Goal: Task Accomplishment & Management: Manage account settings

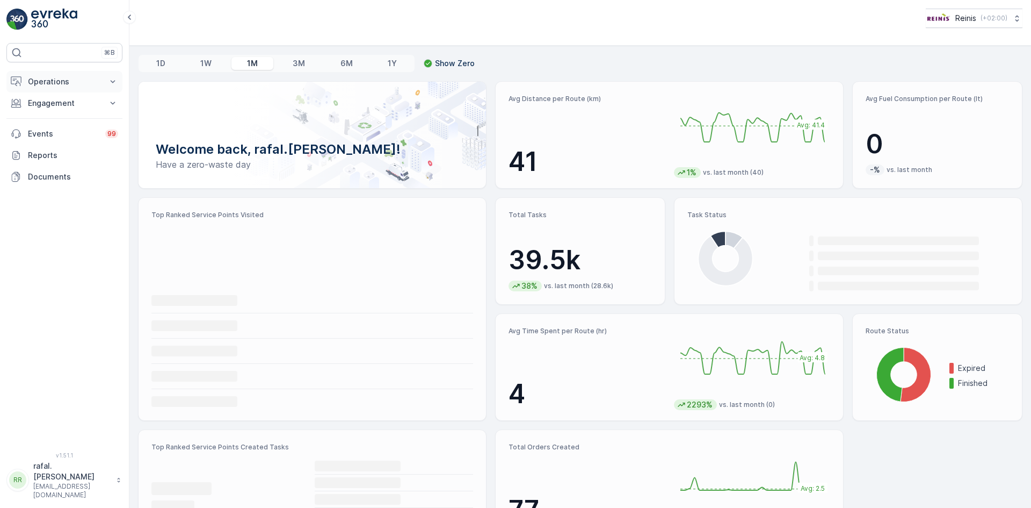
click at [46, 76] on button "Operations" at bounding box center [64, 81] width 116 height 21
click at [55, 129] on p "Routes & Tasks" at bounding box center [54, 130] width 55 height 11
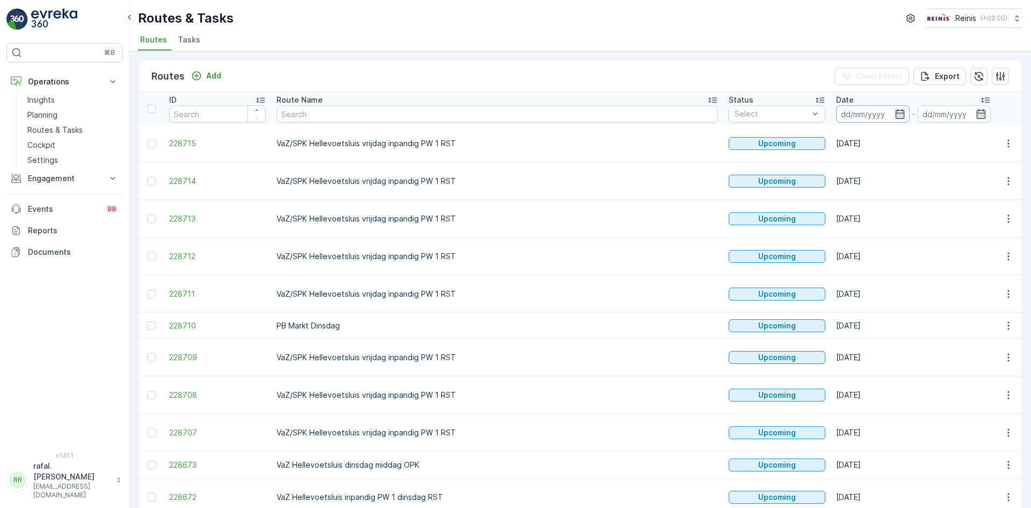
click at [836, 111] on input at bounding box center [873, 113] width 74 height 17
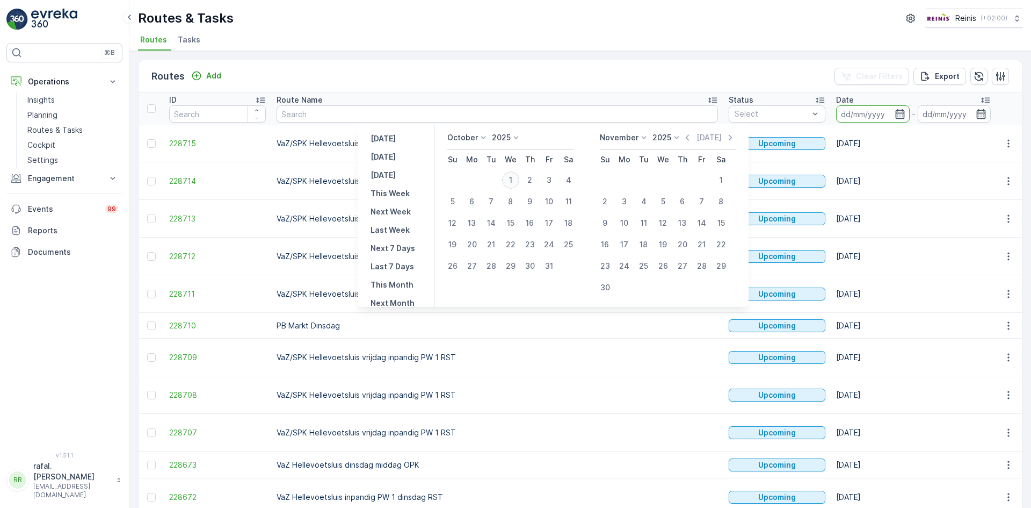
click at [519, 176] on div "1" at bounding box center [510, 179] width 17 height 17
type input "[DATE]"
click at [519, 176] on div "1" at bounding box center [510, 179] width 17 height 17
type input "[DATE]"
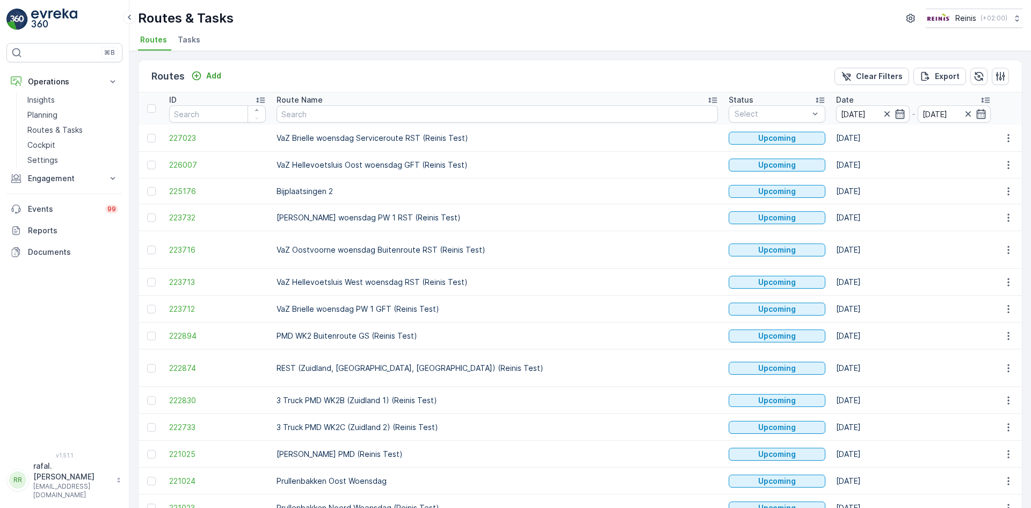
click at [708, 97] on icon at bounding box center [713, 100] width 11 height 11
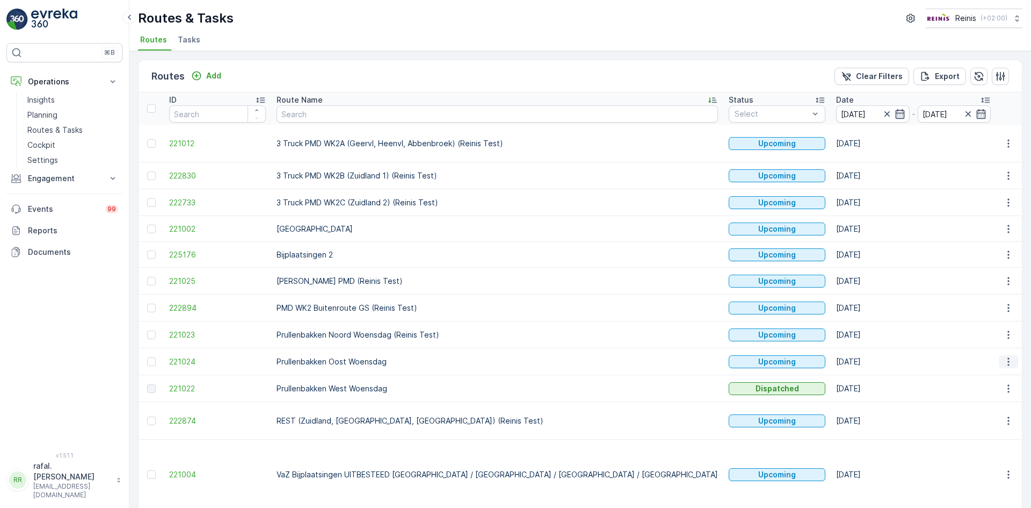
click at [1010, 358] on icon "button" at bounding box center [1009, 361] width 11 height 11
click at [995, 437] on span "Change Assignee" at bounding box center [983, 436] width 63 height 11
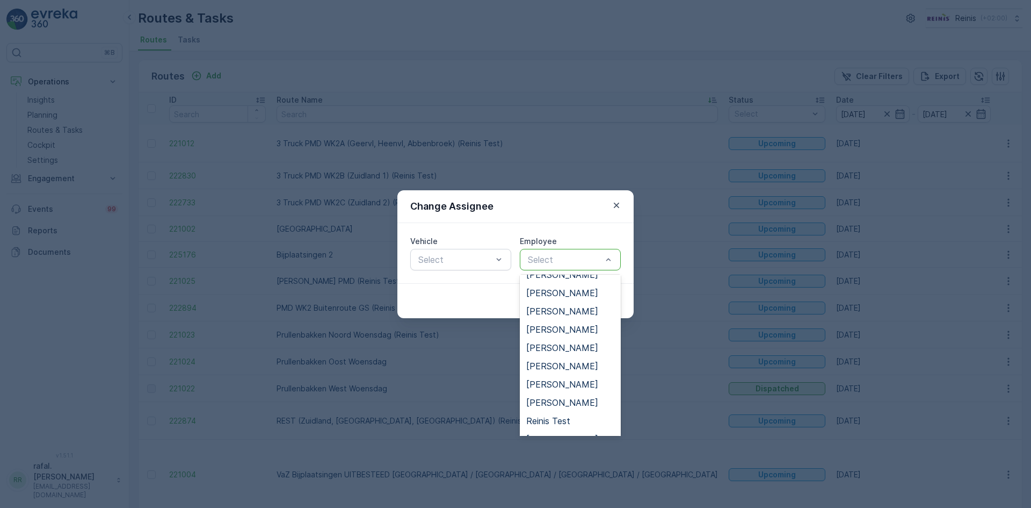
scroll to position [537, 0]
click at [567, 366] on span "[PERSON_NAME]" at bounding box center [562, 370] width 72 height 10
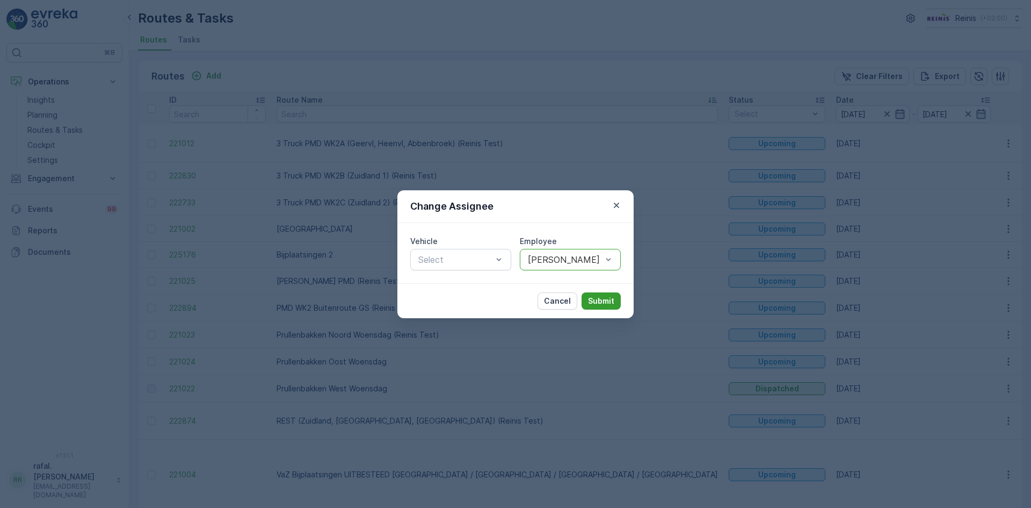
click at [593, 295] on p "Submit" at bounding box center [601, 300] width 26 height 11
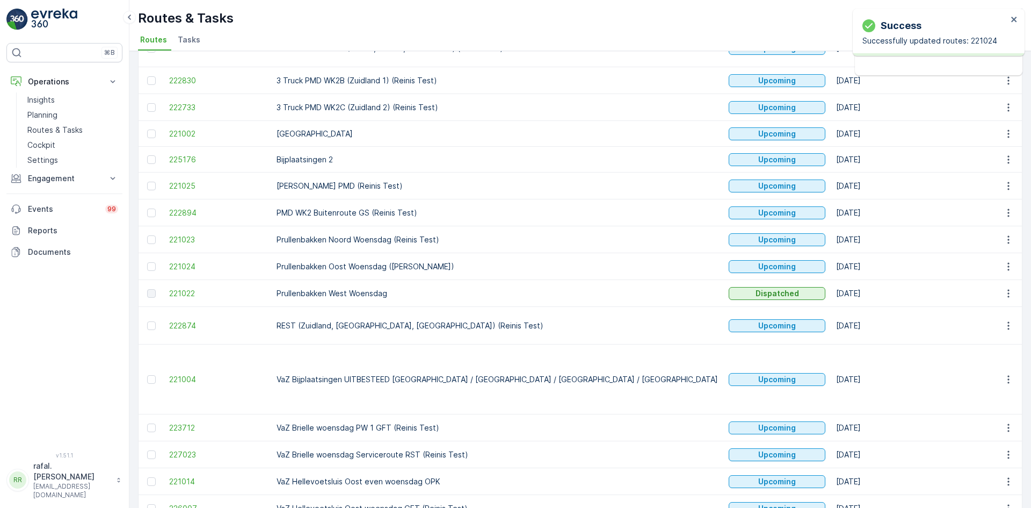
scroll to position [228, 0]
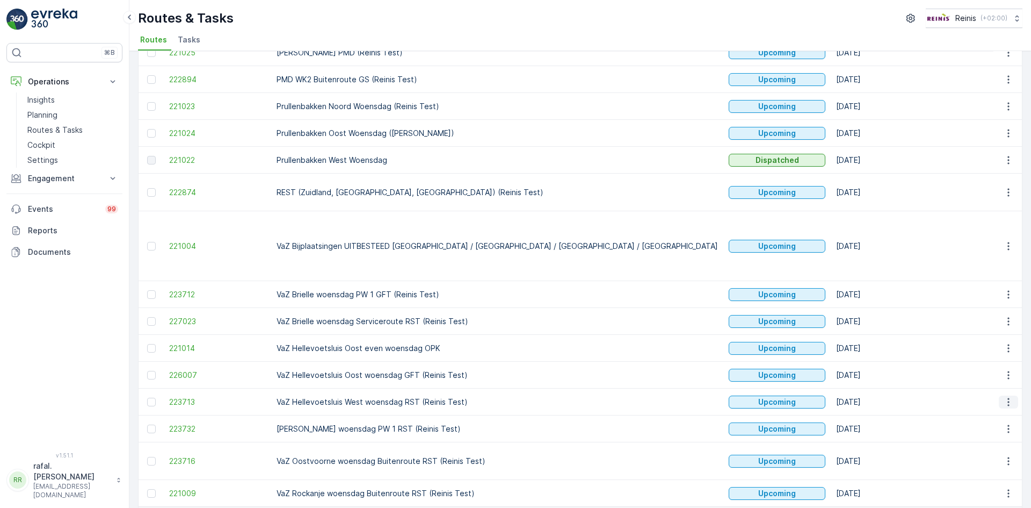
click at [1005, 396] on icon "button" at bounding box center [1009, 401] width 11 height 11
click at [989, 446] on span "Change Assignee" at bounding box center [983, 444] width 63 height 11
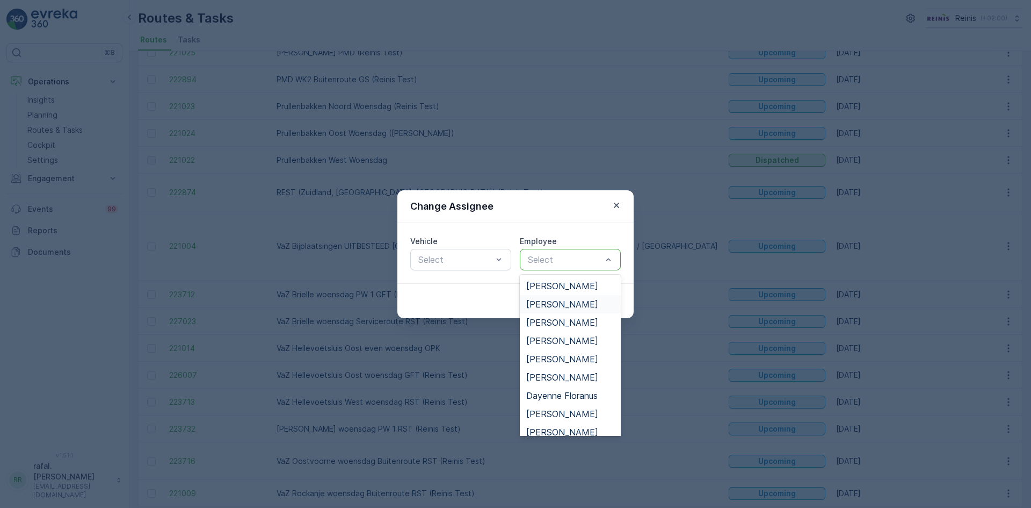
click at [584, 304] on span "[PERSON_NAME]" at bounding box center [562, 304] width 72 height 10
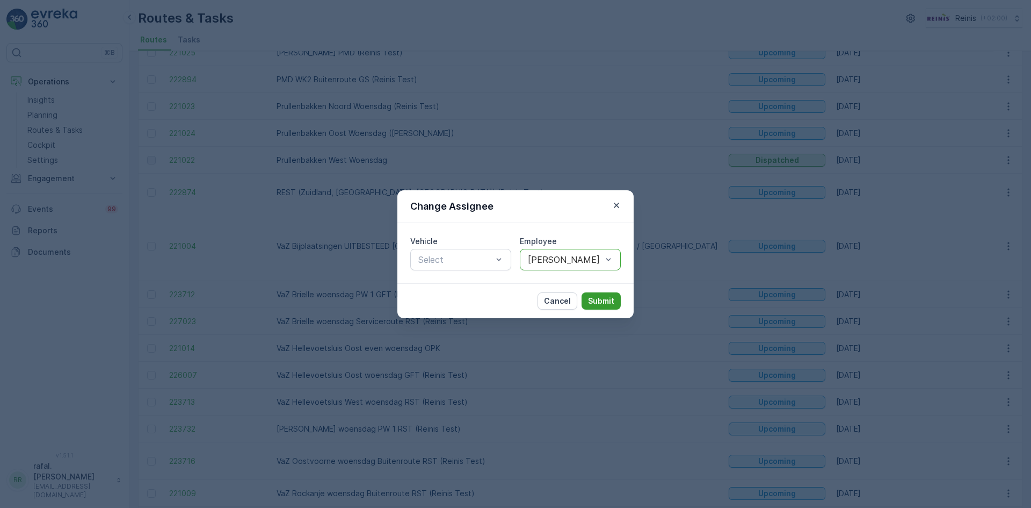
click at [589, 299] on p "Submit" at bounding box center [601, 300] width 26 height 11
